Goal: Task Accomplishment & Management: Use online tool/utility

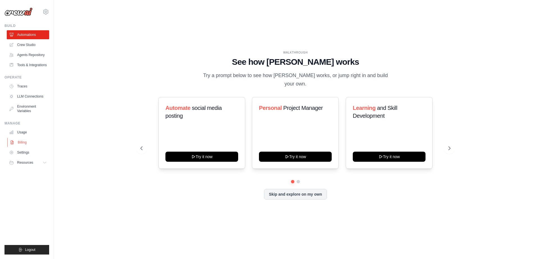
click at [26, 143] on link "Billing" at bounding box center [28, 142] width 42 height 9
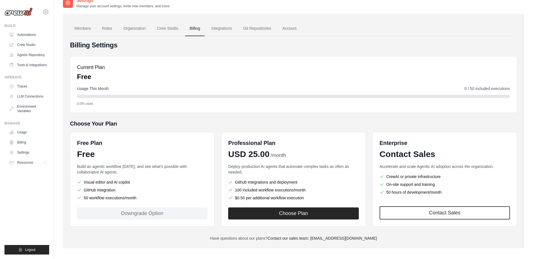
scroll to position [12, 0]
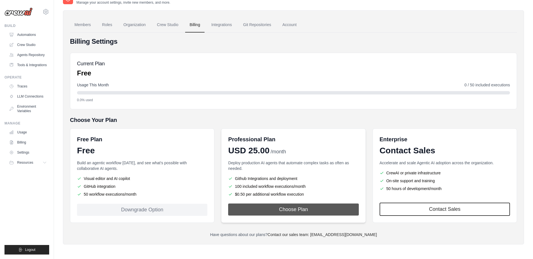
click at [290, 209] on button "Choose Plan" at bounding box center [293, 210] width 130 height 12
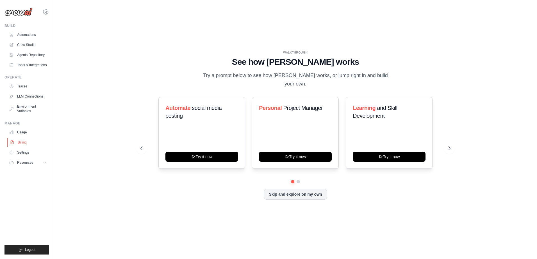
click at [23, 142] on link "Billing" at bounding box center [28, 142] width 42 height 9
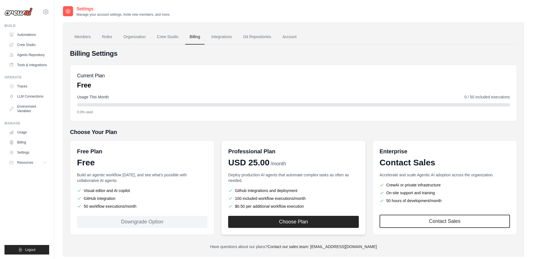
scroll to position [12, 0]
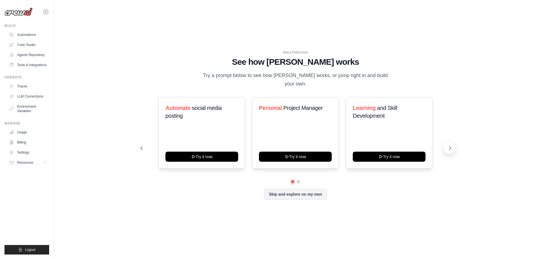
click at [452, 146] on icon at bounding box center [450, 149] width 6 height 6
click at [450, 146] on icon at bounding box center [450, 149] width 6 height 6
drag, startPoint x: 220, startPoint y: 155, endPoint x: 188, endPoint y: 117, distance: 49.1
click at [188, 117] on div "Automate social media posting" at bounding box center [201, 114] width 73 height 20
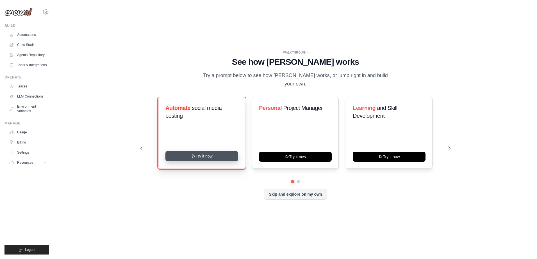
click at [200, 152] on button "Try it now" at bounding box center [201, 156] width 73 height 10
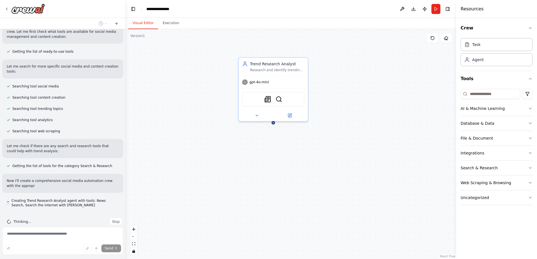
scroll to position [61, 0]
